Goal: Task Accomplishment & Management: Complete application form

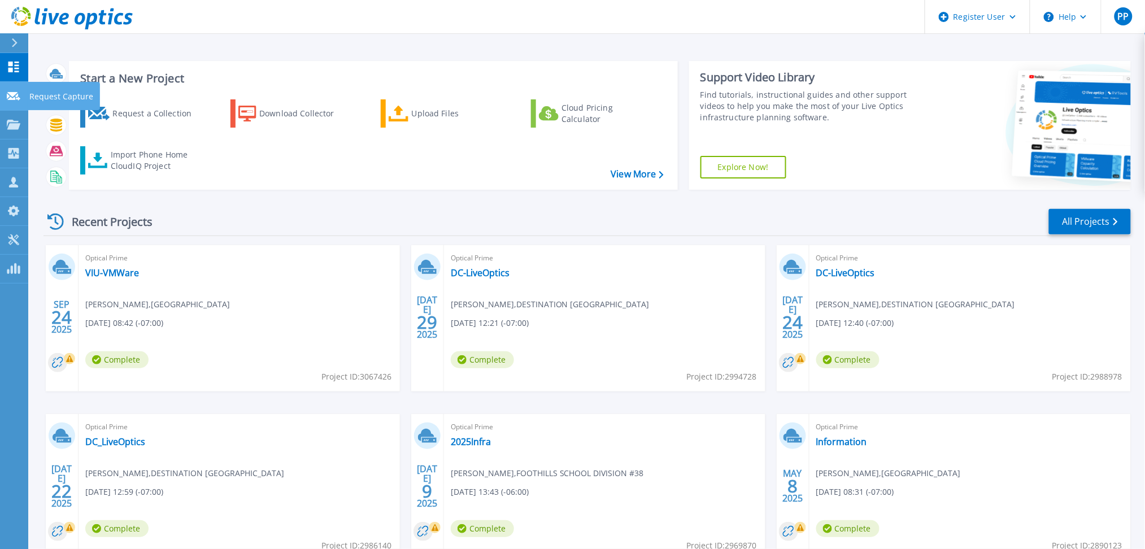
click at [8, 95] on icon at bounding box center [14, 96] width 14 height 8
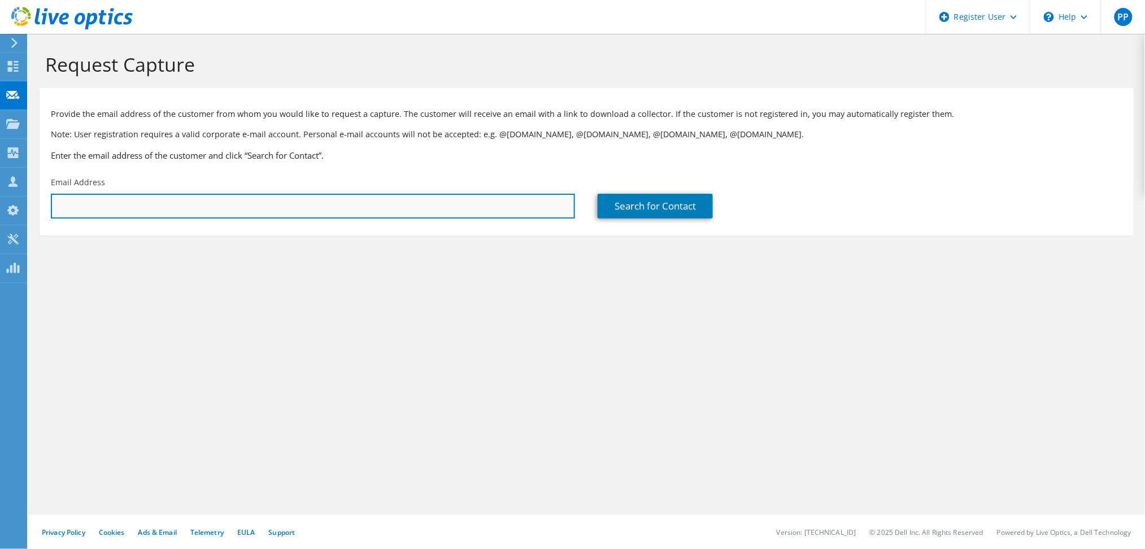
click at [130, 207] on input "text" at bounding box center [313, 206] width 524 height 25
paste input "ltrinh@sd67.bc.ca"
type input "ltrinh@sd67.bc.ca"
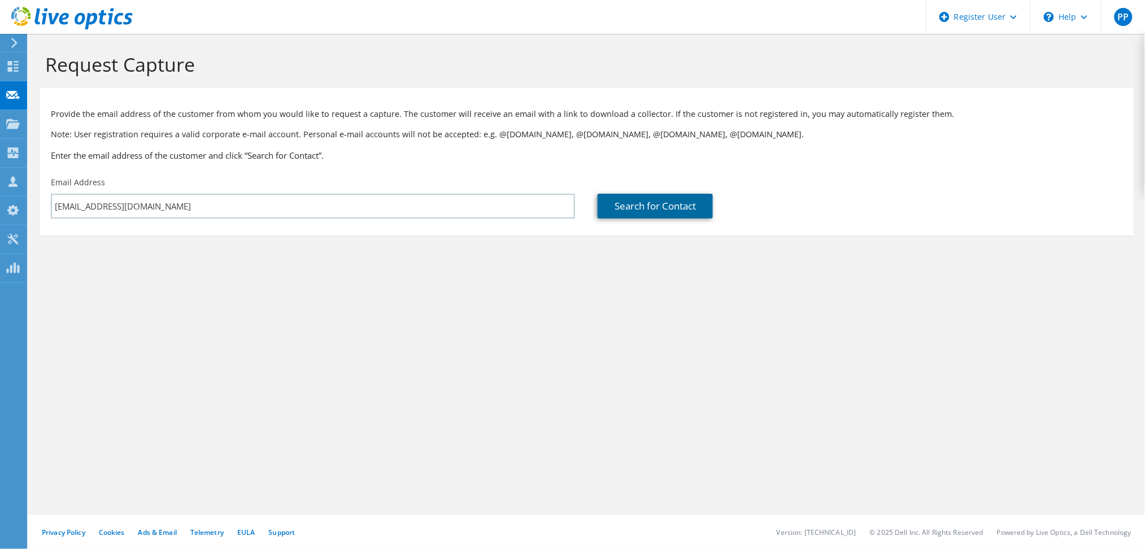
click at [629, 210] on link "Search for Contact" at bounding box center [655, 206] width 115 height 25
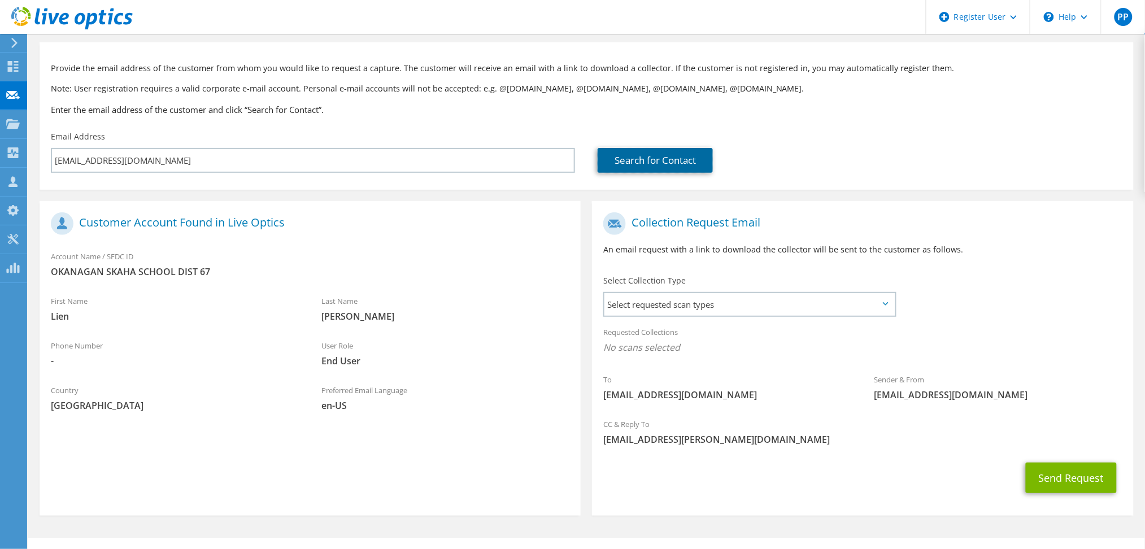
scroll to position [68, 0]
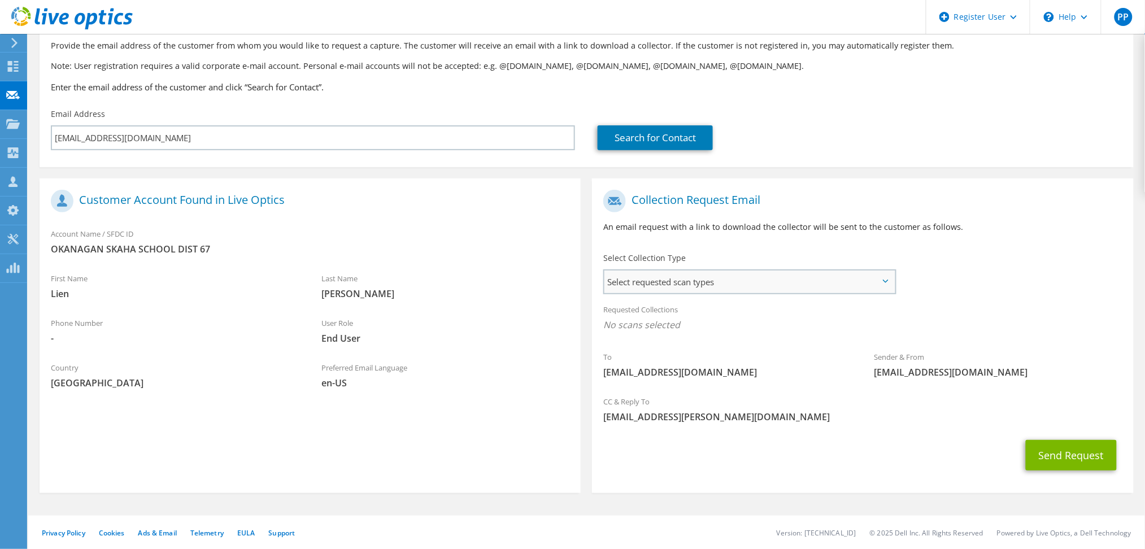
click at [790, 285] on span "Select requested scan types" at bounding box center [750, 282] width 290 height 23
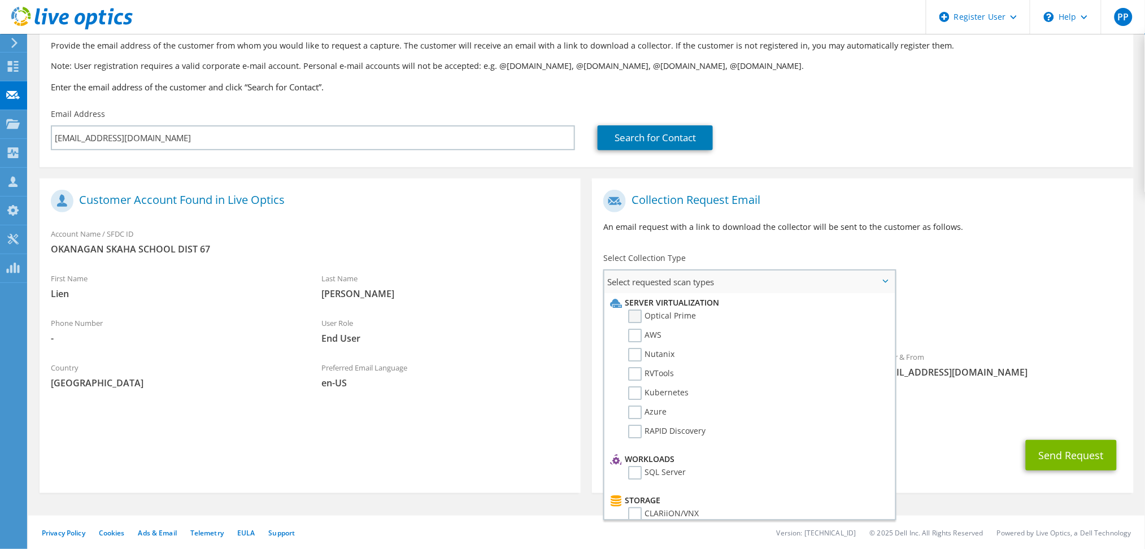
click at [631, 319] on label "Optical Prime" at bounding box center [662, 317] width 68 height 14
click at [0, 0] on input "Optical Prime" at bounding box center [0, 0] width 0 height 0
click at [1043, 266] on div "To ltrinh@sd67.bc.ca Sender & From liveoptics@liveoptics.com" at bounding box center [862, 288] width 541 height 209
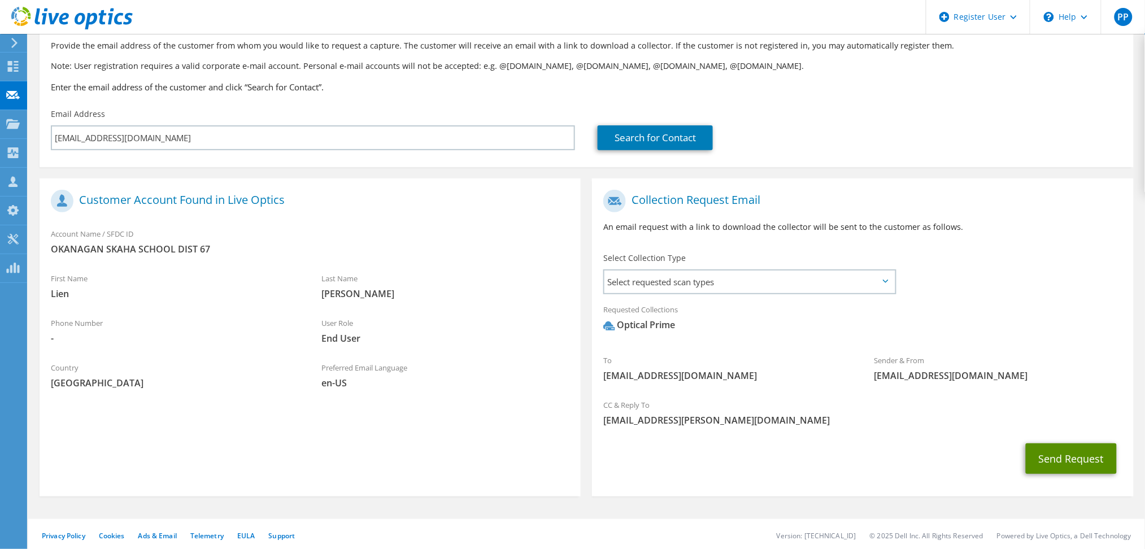
click at [1046, 458] on button "Send Request" at bounding box center [1071, 459] width 91 height 31
